Goal: Task Accomplishment & Management: Manage account settings

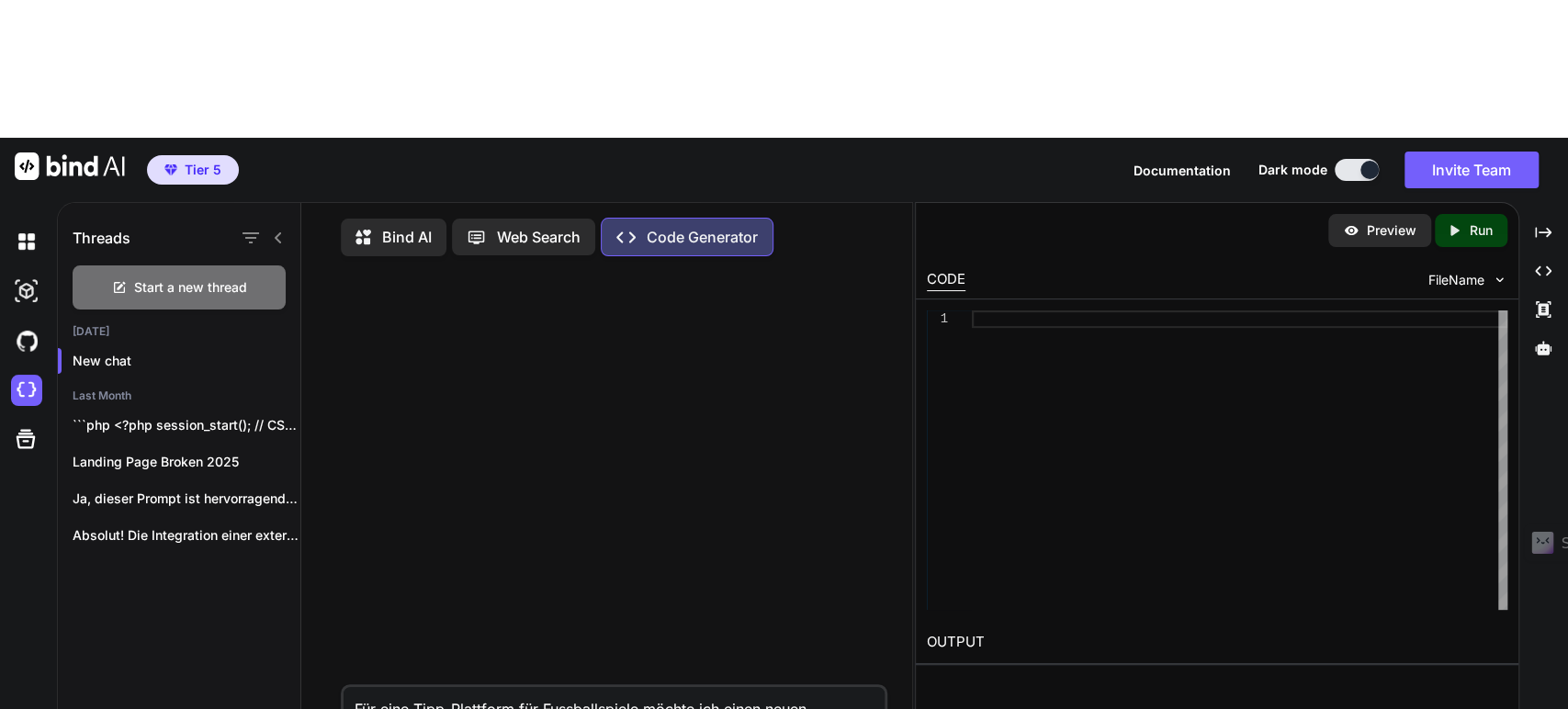
click at [1332, 311] on div at bounding box center [1240, 461] width 535 height 300
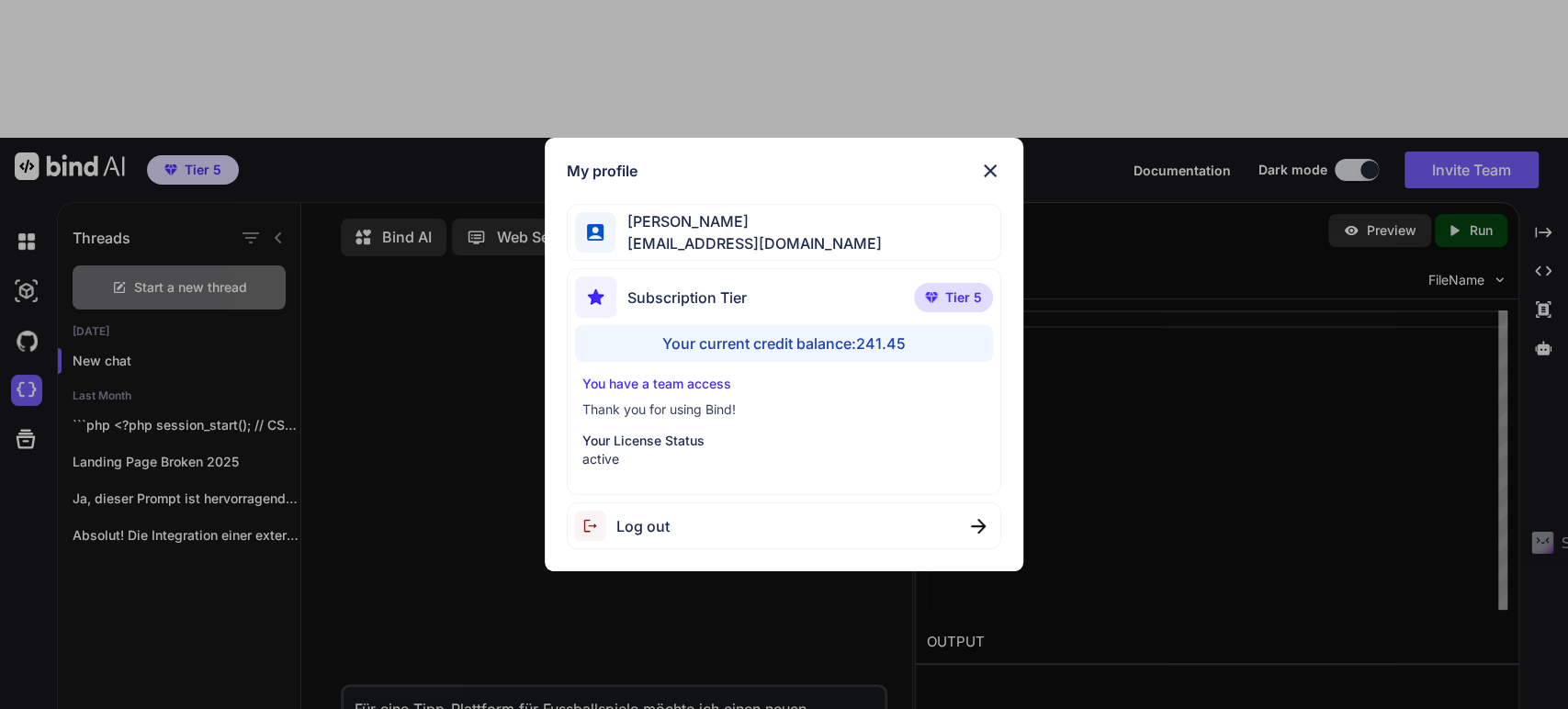
click at [647, 526] on span "Log out" at bounding box center [643, 526] width 53 height 22
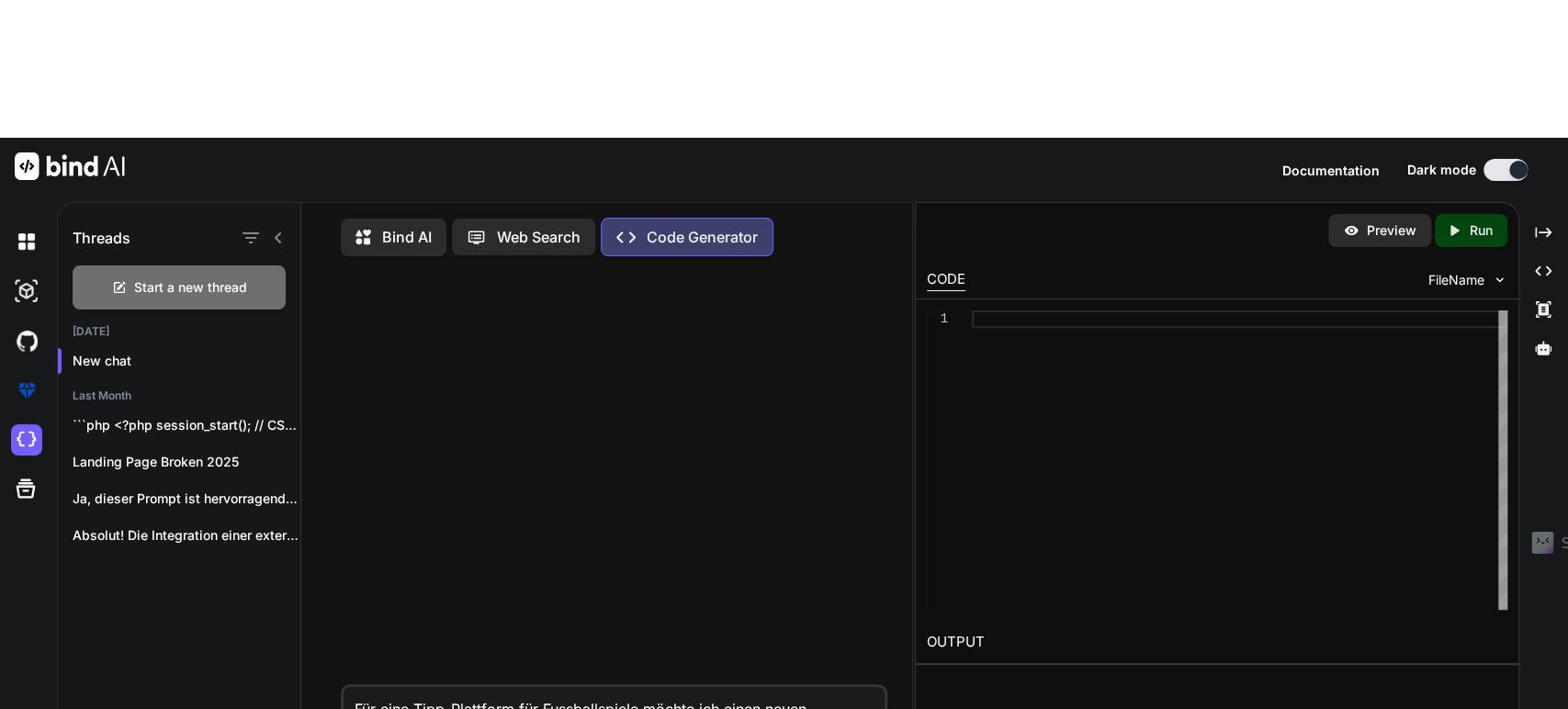
type textarea "x"
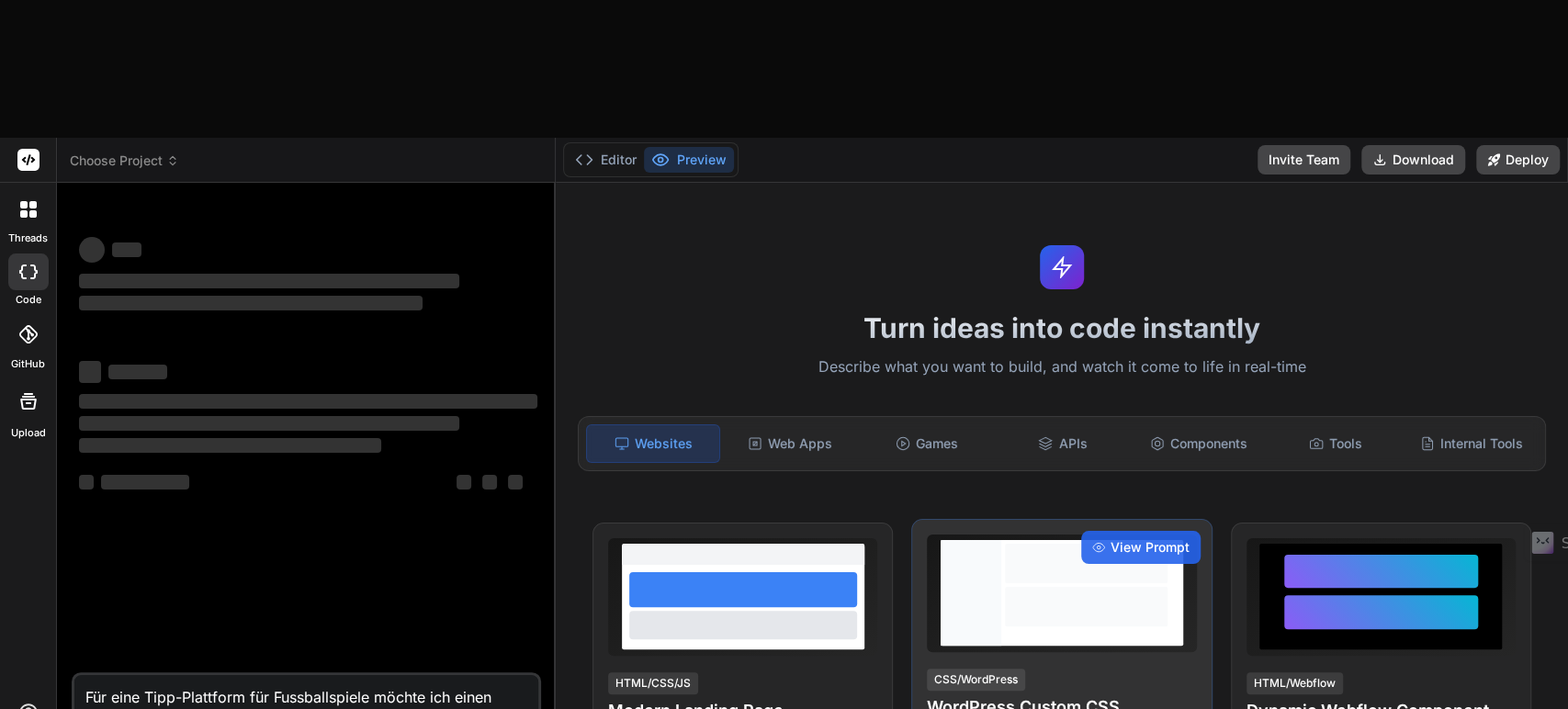
type textarea "x"
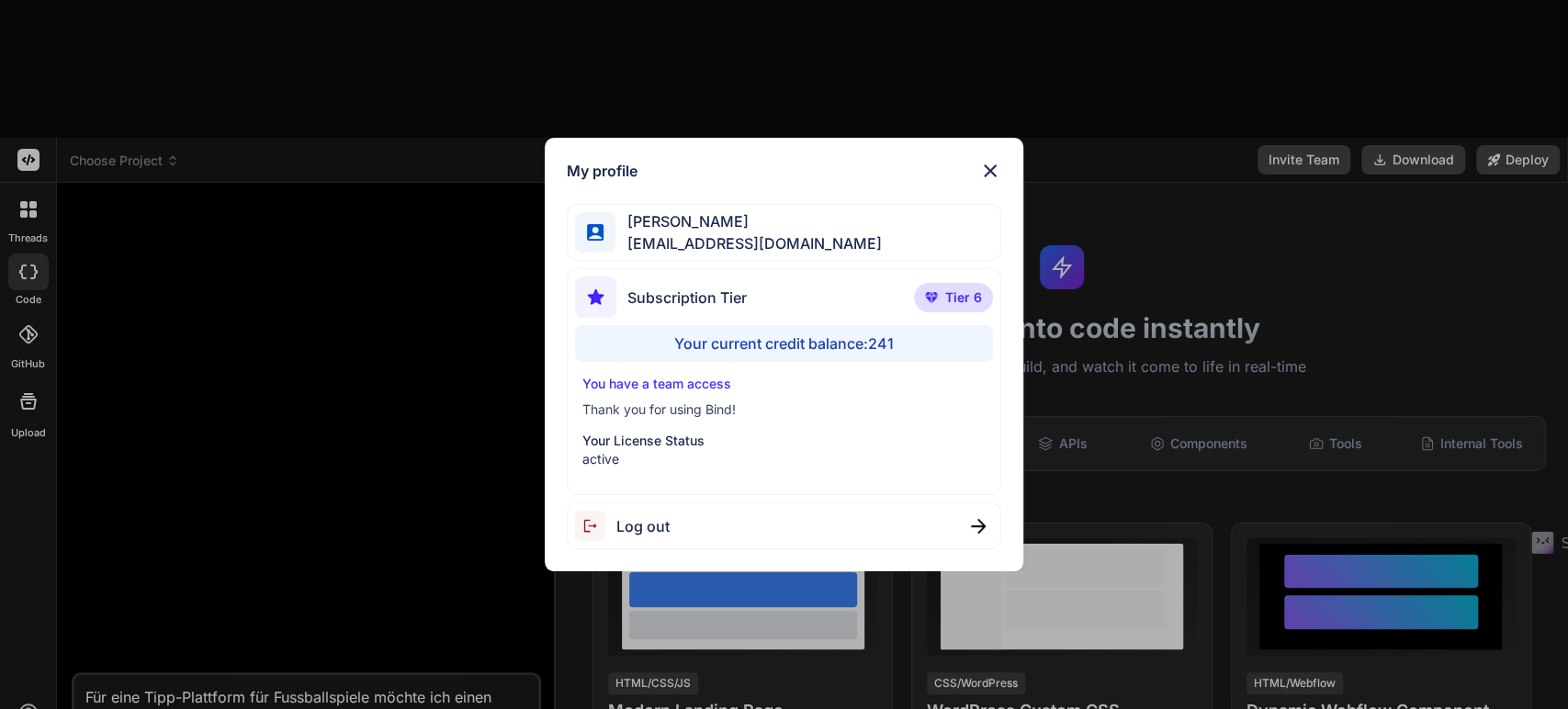
click at [990, 170] on img at bounding box center [990, 171] width 22 height 22
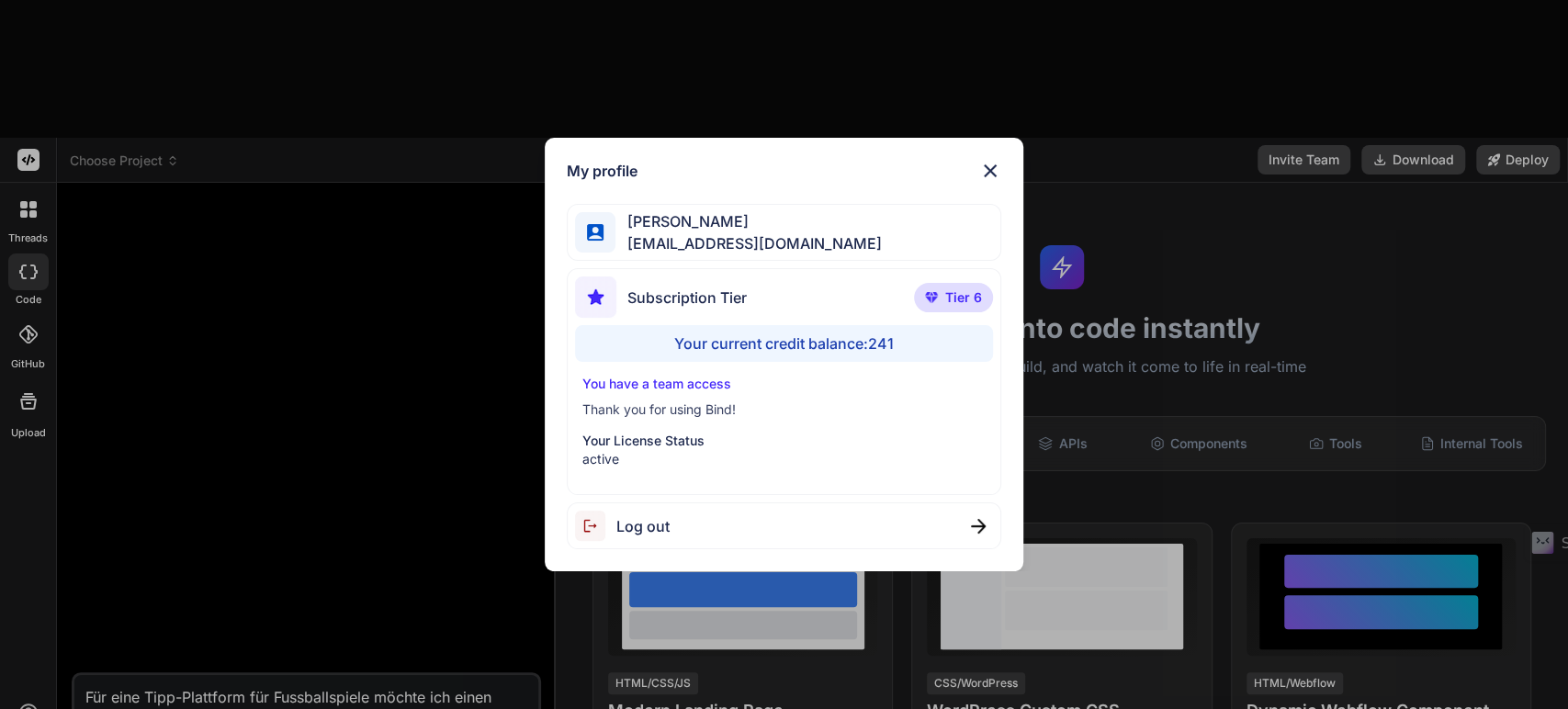
click at [986, 172] on img at bounding box center [990, 171] width 22 height 22
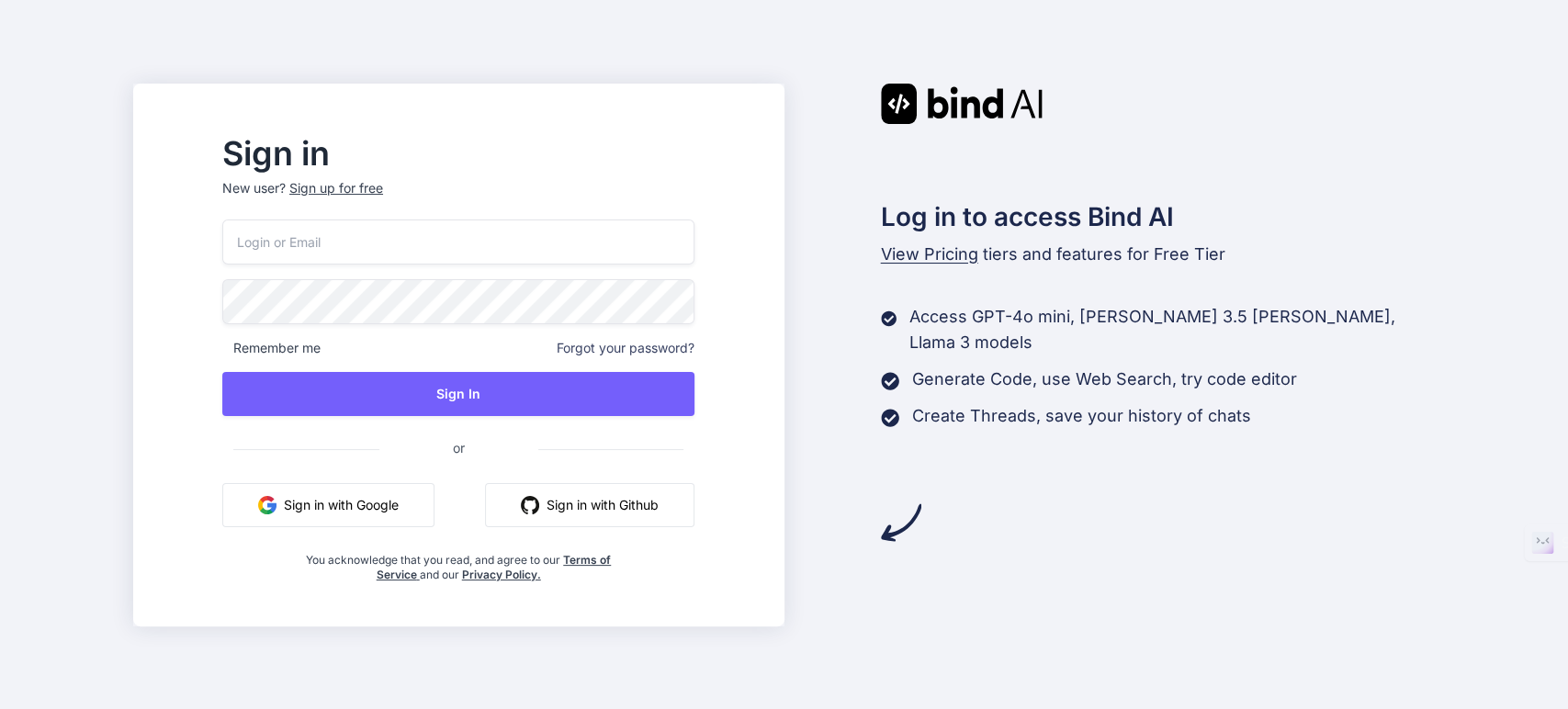
click at [344, 238] on input "email" at bounding box center [458, 242] width 472 height 45
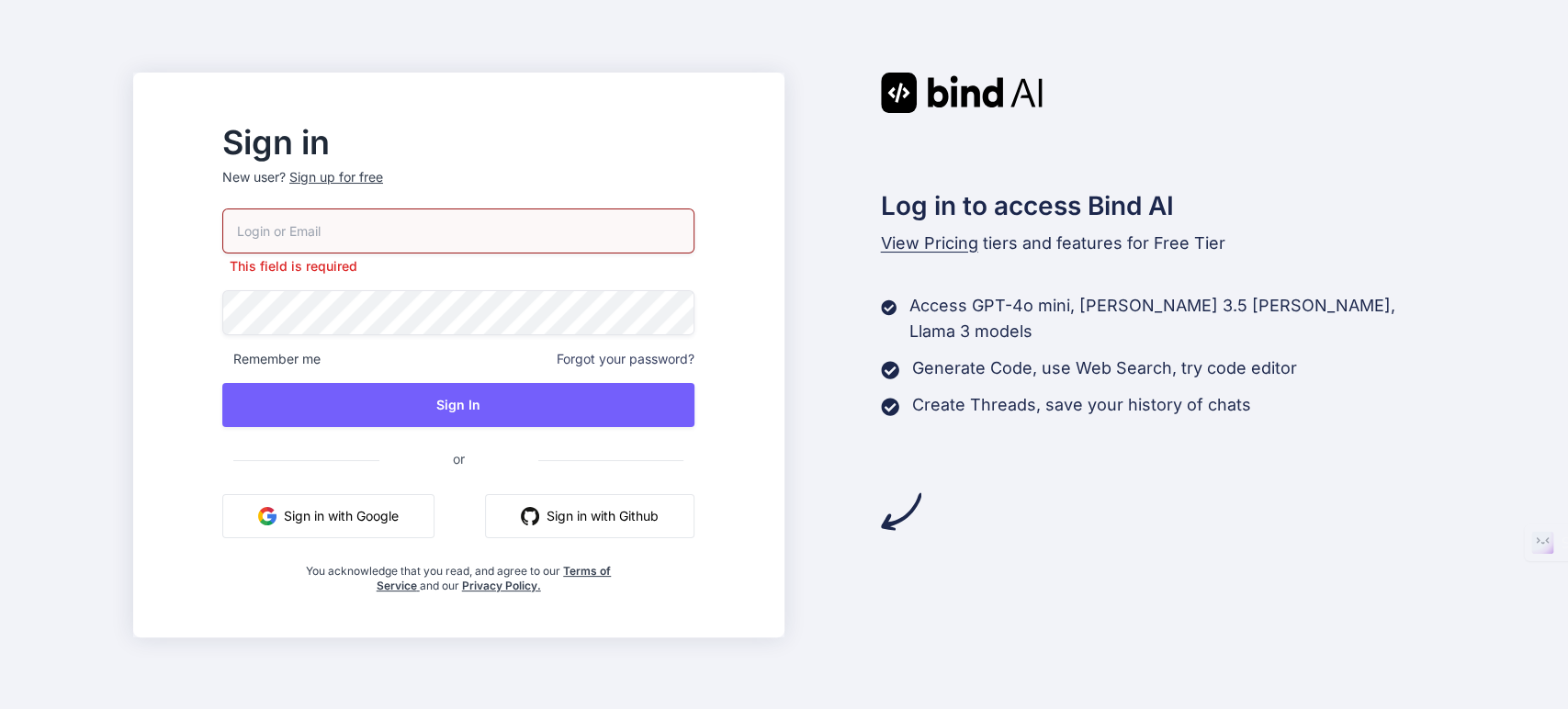
type input "[EMAIL_ADDRESS][DOMAIN_NAME]"
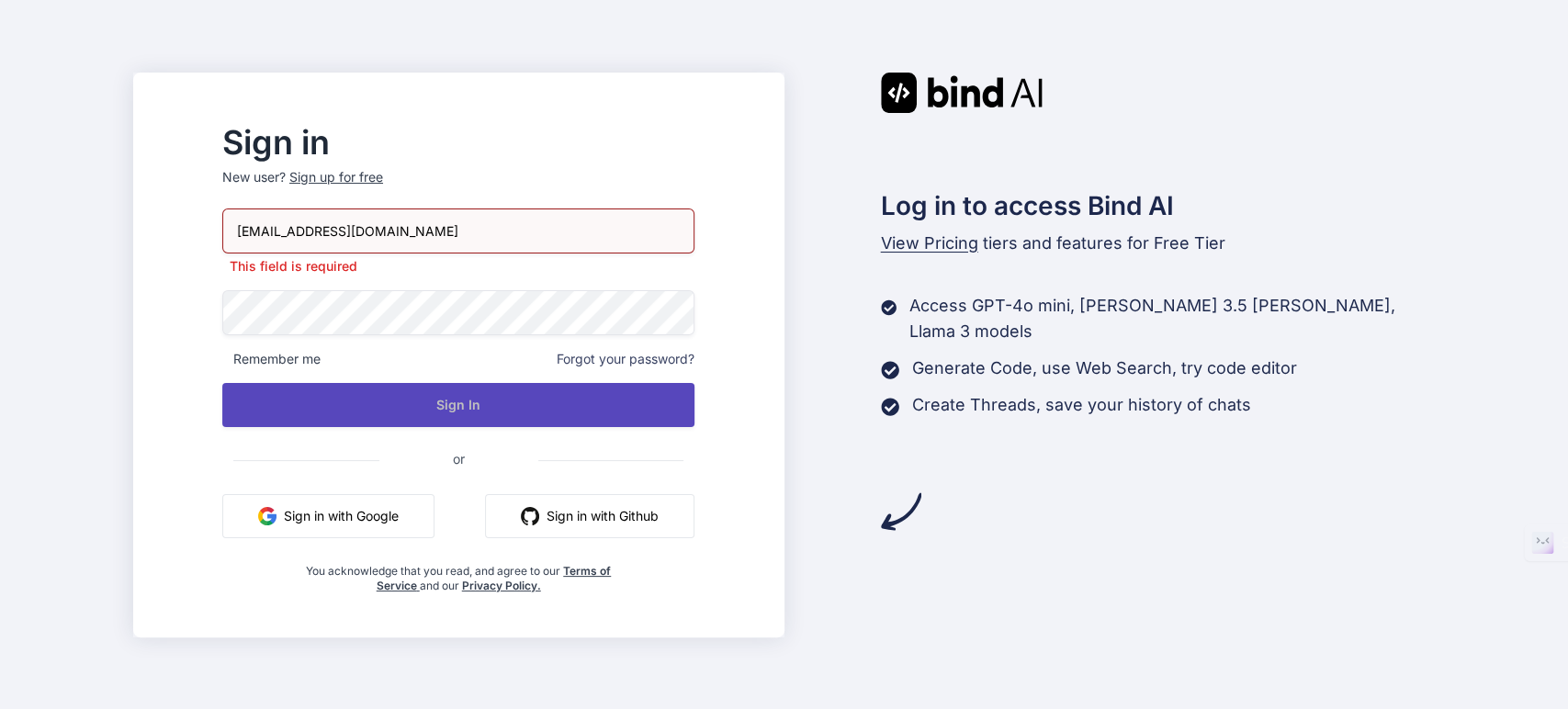
click at [452, 402] on button "Sign In" at bounding box center [458, 406] width 472 height 44
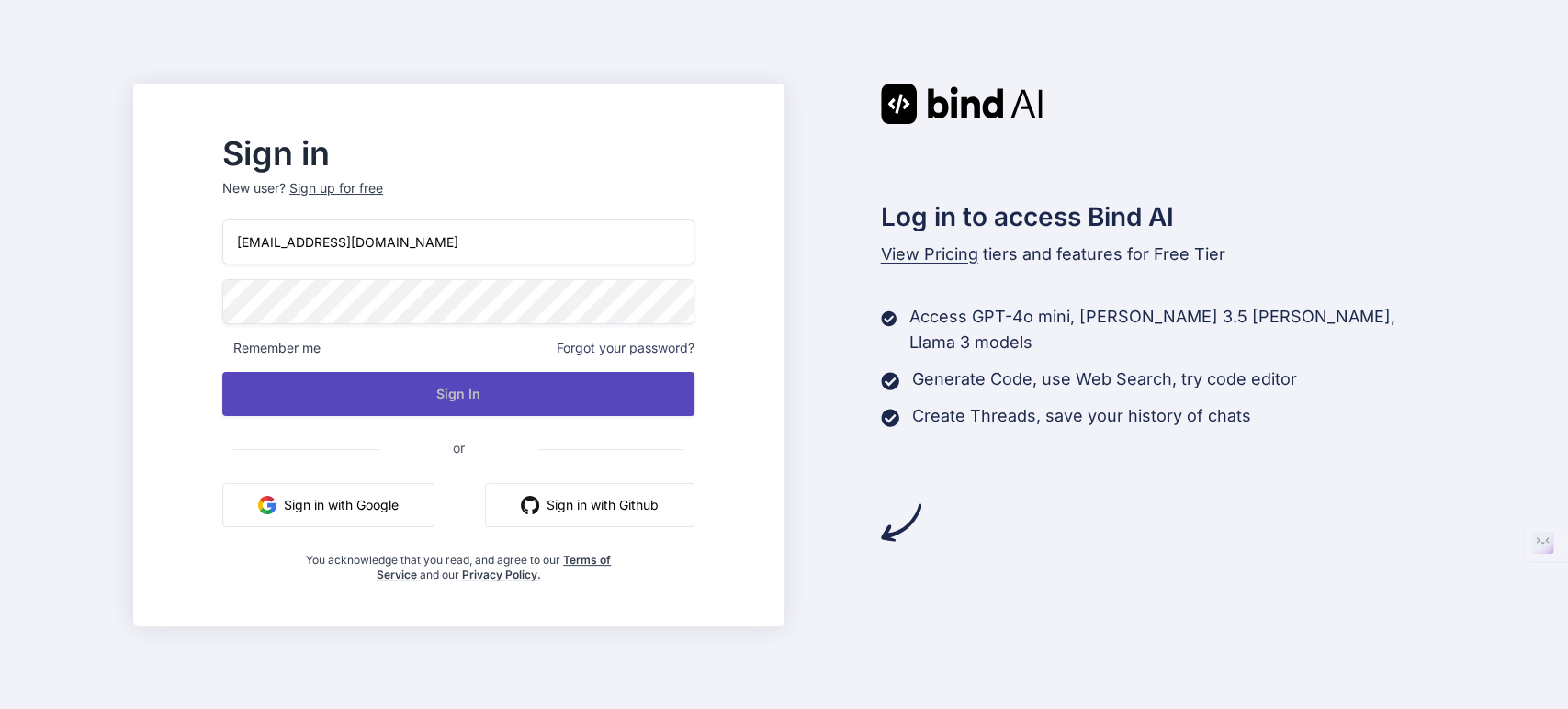
click at [489, 393] on button "Sign In" at bounding box center [458, 395] width 472 height 44
